Goal: Task Accomplishment & Management: Manage account settings

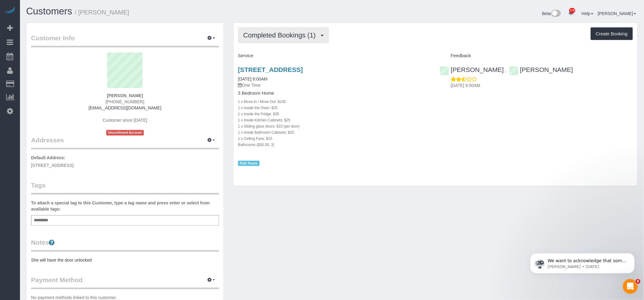
click at [295, 33] on span "Completed Bookings (1)" at bounding box center [281, 35] width 76 height 8
click at [429, 39] on div "Completed Bookings (1) Completed Bookings (1) Upcoming Bookings (0) Cancelled B…" at bounding box center [435, 35] width 395 height 16
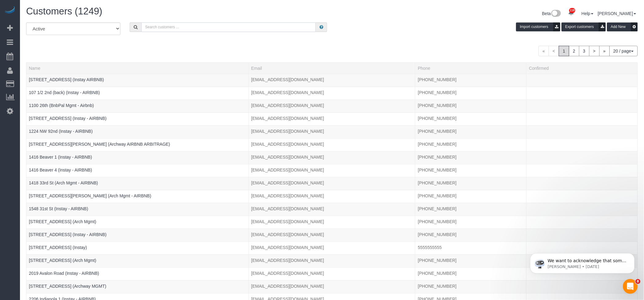
click at [181, 29] on input "text" at bounding box center [228, 27] width 175 height 10
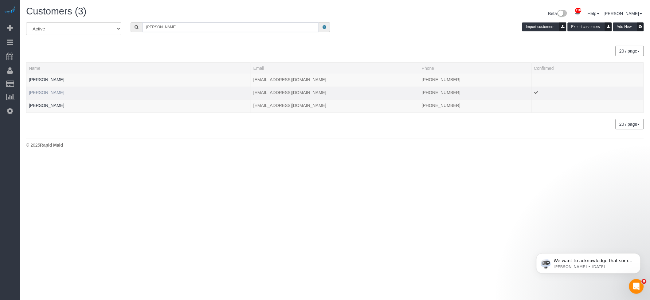
type input "heidi"
click at [44, 92] on link "Heidi Randall" at bounding box center [46, 92] width 35 height 5
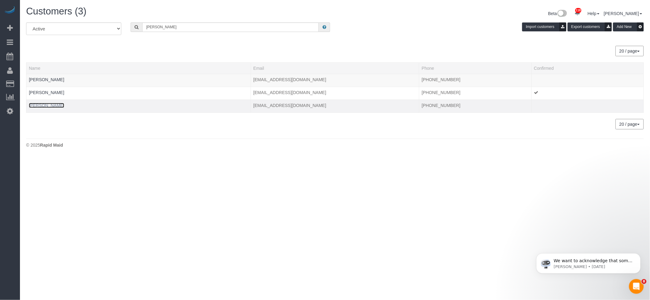
click at [36, 103] on link "[PERSON_NAME]" at bounding box center [46, 105] width 35 height 5
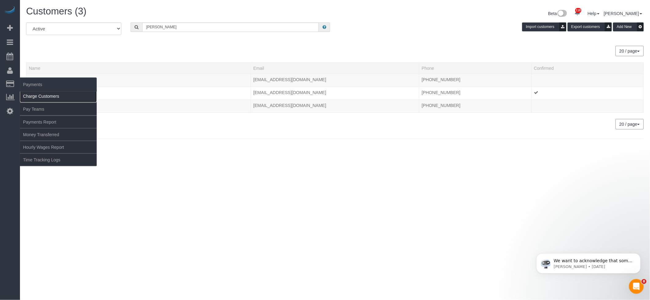
drag, startPoint x: 43, startPoint y: 92, endPoint x: 82, endPoint y: 97, distance: 39.0
click at [43, 92] on link "Charge Customers" at bounding box center [58, 96] width 77 height 12
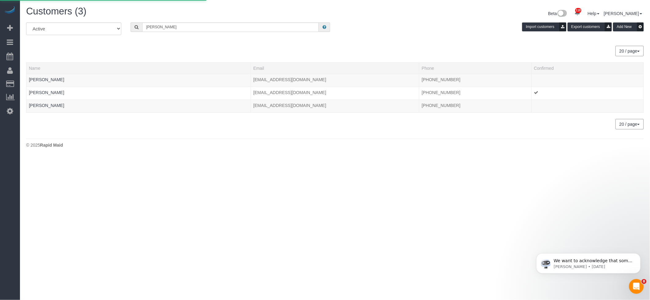
select select
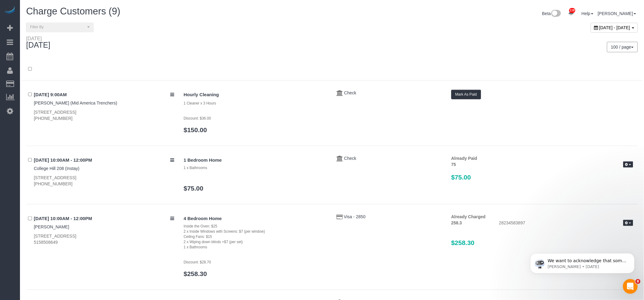
click at [599, 25] on span "[DATE] - [DATE]" at bounding box center [614, 27] width 31 height 5
type input "**********"
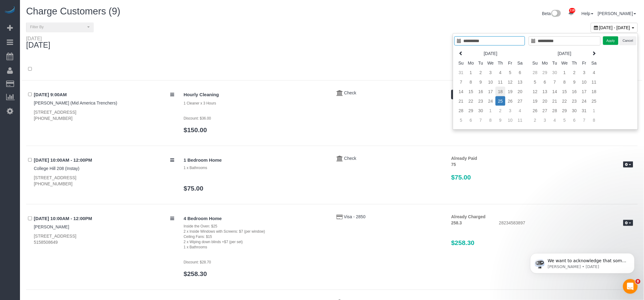
type input "**********"
click at [499, 90] on td "18" at bounding box center [500, 92] width 10 height 10
type input "**********"
click at [499, 90] on td "18" at bounding box center [500, 92] width 10 height 10
type input "**********"
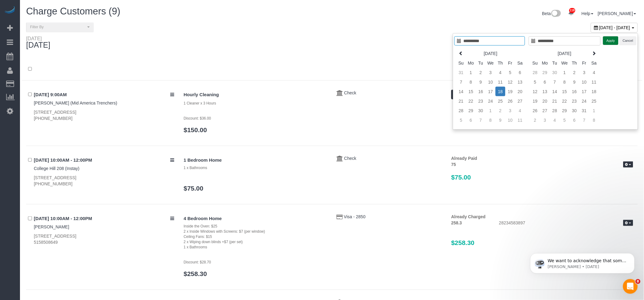
click at [608, 37] on button "Apply" at bounding box center [610, 40] width 15 height 9
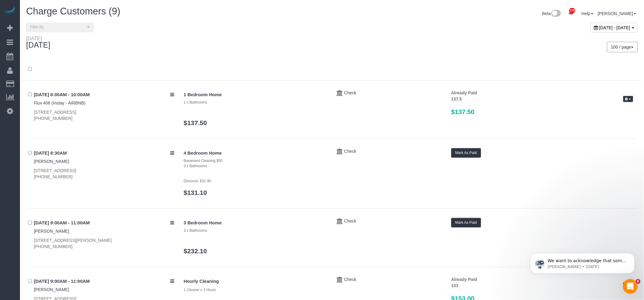
click at [234, 44] on div "Thursday September 18, 2025" at bounding box center [177, 44] width 311 height 16
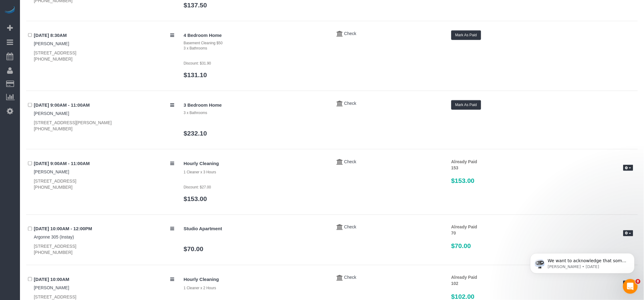
scroll to position [123, 0]
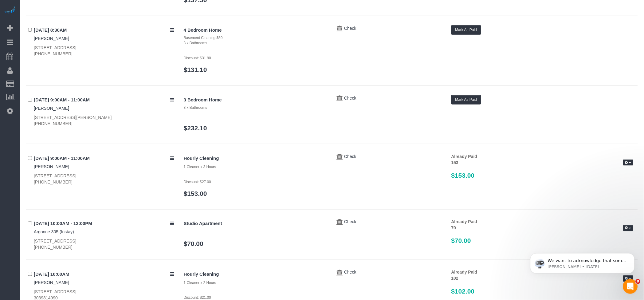
click at [244, 121] on div "3 Bedroom Home 3 x Bathrooms $232.10" at bounding box center [255, 116] width 153 height 43
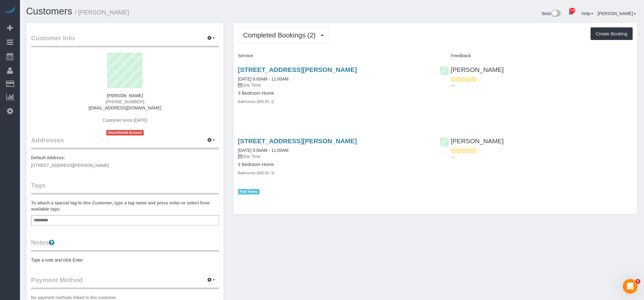
click at [348, 89] on div "[STREET_ADDRESS][PERSON_NAME] [DATE] 9:00AM - 11:00AM One Time 3 Bedroom Home B…" at bounding box center [334, 89] width 202 height 56
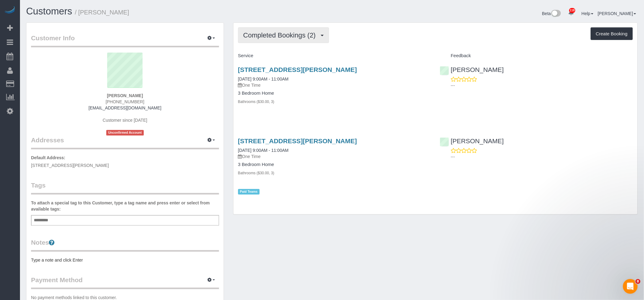
click at [294, 30] on button "Completed Bookings (2)" at bounding box center [283, 35] width 91 height 16
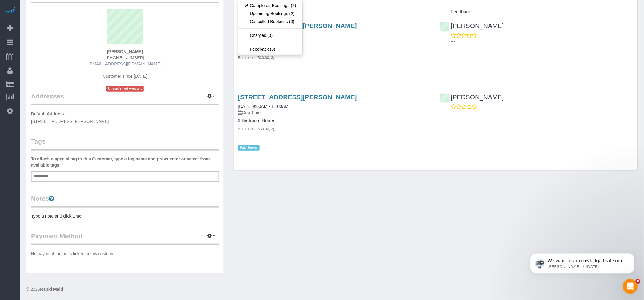
scroll to position [44, 0]
click at [400, 230] on div "Customer Info Edit Contact Info Send Message Email Preferences Special Sales Ta…" at bounding box center [332, 128] width 621 height 301
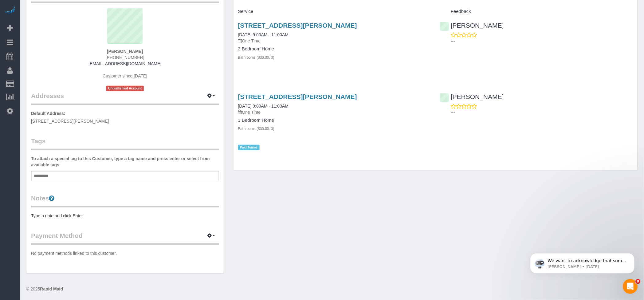
click at [287, 100] on h3 "[STREET_ADDRESS][PERSON_NAME]" at bounding box center [334, 96] width 193 height 7
click at [291, 95] on link "[STREET_ADDRESS][PERSON_NAME]" at bounding box center [297, 96] width 119 height 7
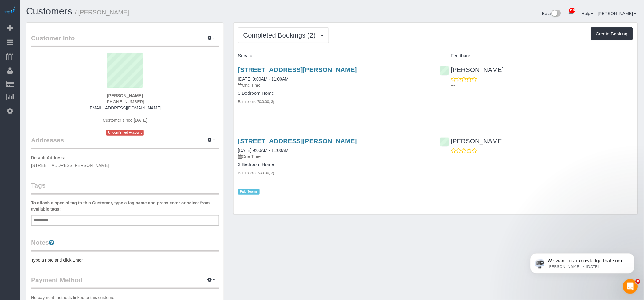
click at [354, 92] on h4 "3 Bedroom Home" at bounding box center [334, 93] width 193 height 5
drag, startPoint x: 35, startPoint y: 93, endPoint x: 150, endPoint y: 93, distance: 114.6
click at [35, 93] on link "Charge Customers" at bounding box center [58, 96] width 77 height 12
select select
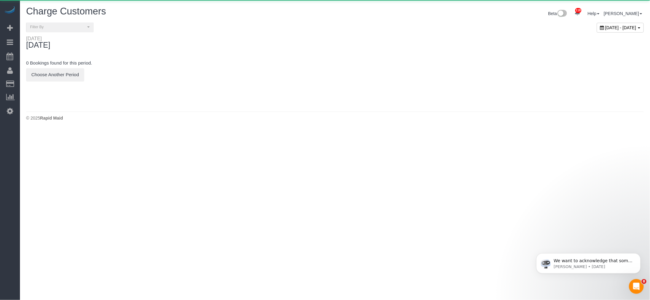
click at [600, 25] on icon at bounding box center [602, 27] width 4 height 4
type input "**********"
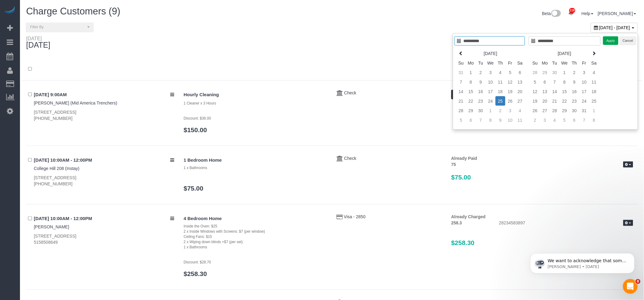
click at [466, 53] on th "[DATE]" at bounding box center [490, 54] width 49 height 10
click at [460, 54] on icon at bounding box center [461, 53] width 4 height 4
type input "**********"
click at [498, 110] on td "28" at bounding box center [500, 111] width 10 height 10
type input "**********"
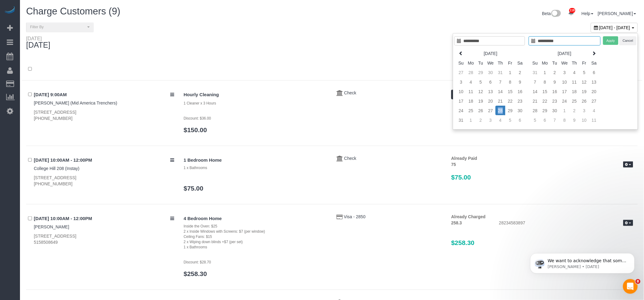
click at [498, 110] on td "28" at bounding box center [500, 111] width 10 height 10
type input "**********"
click at [611, 37] on button "Apply" at bounding box center [610, 40] width 15 height 9
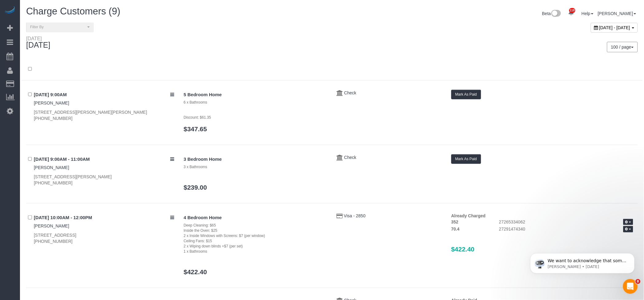
click at [331, 59] on div at bounding box center [332, 69] width 621 height 22
click at [299, 174] on div "3 Bedroom Home 3 x Bathrooms $239.00" at bounding box center [255, 175] width 153 height 43
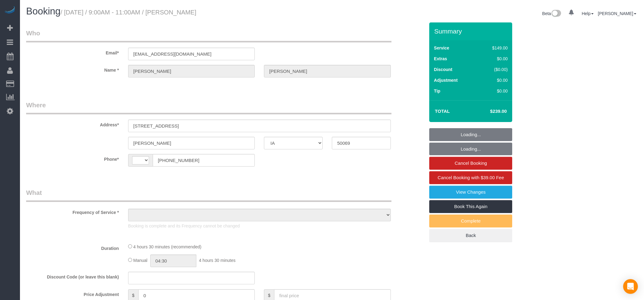
select select "IA"
select select "string:US"
select select "3"
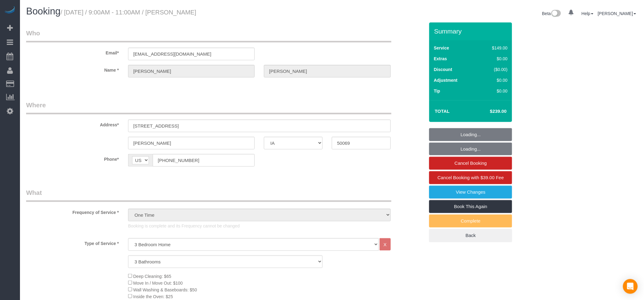
select select "object:903"
select select "3"
select select "object:990"
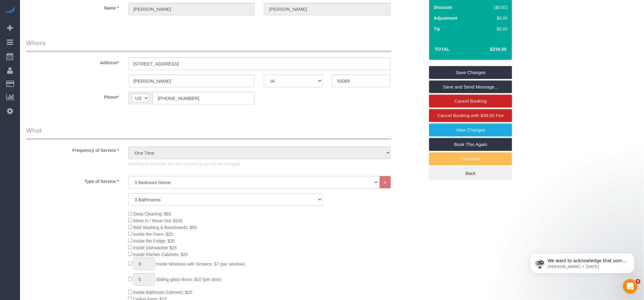
scroll to position [2, 0]
